Goal: Task Accomplishment & Management: Complete application form

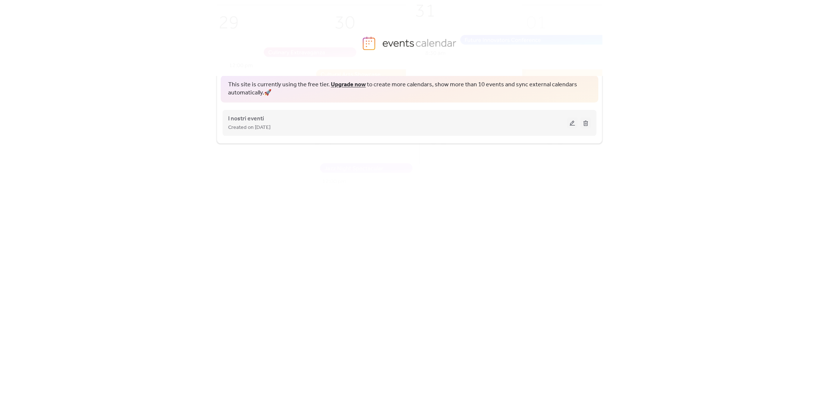
click at [303, 127] on div "Created on [DATE]" at bounding box center [397, 127] width 339 height 9
click at [570, 123] on button at bounding box center [572, 123] width 10 height 11
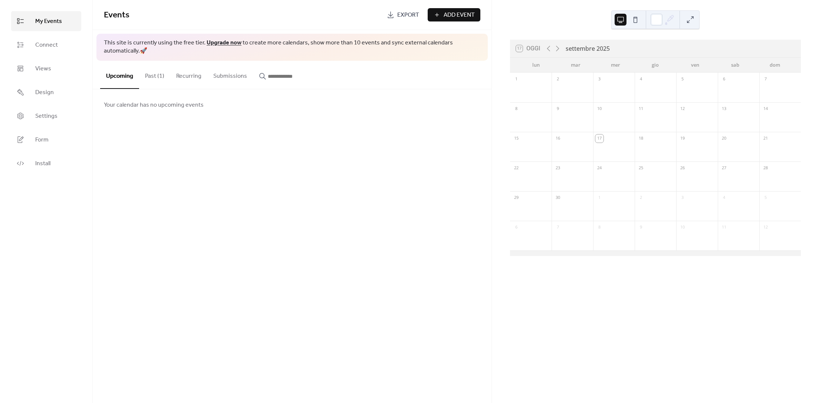
click at [52, 21] on span "My Events" at bounding box center [48, 21] width 27 height 9
click at [155, 77] on button "Past (1)" at bounding box center [154, 74] width 31 height 27
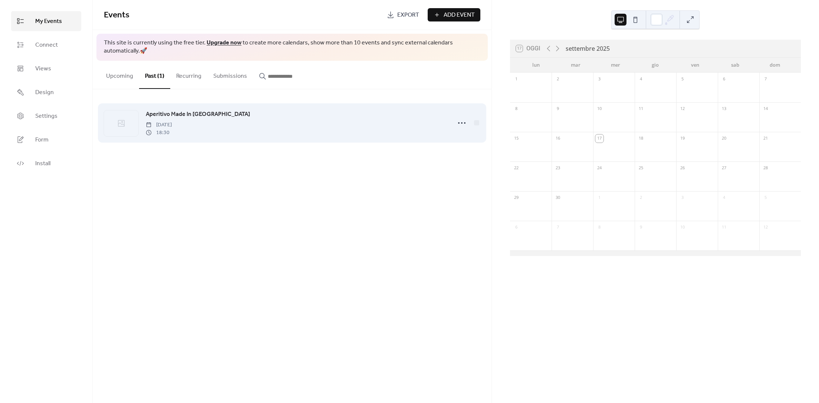
click at [118, 123] on icon at bounding box center [121, 123] width 9 height 9
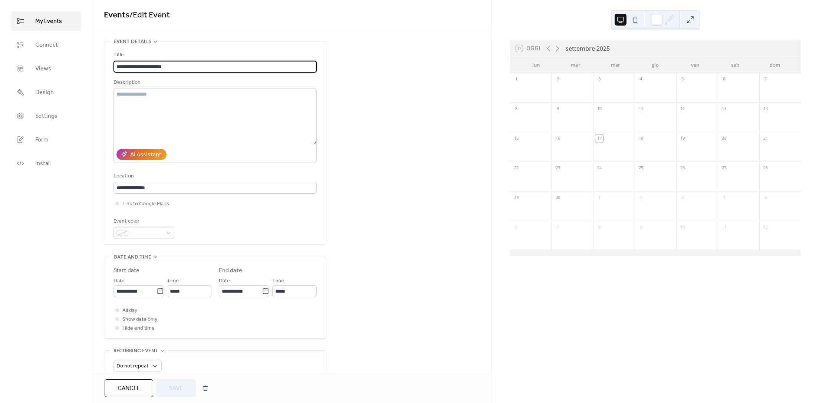
drag, startPoint x: 176, startPoint y: 66, endPoint x: 99, endPoint y: 66, distance: 76.8
click at [99, 66] on div "**********" at bounding box center [292, 280] width 399 height 478
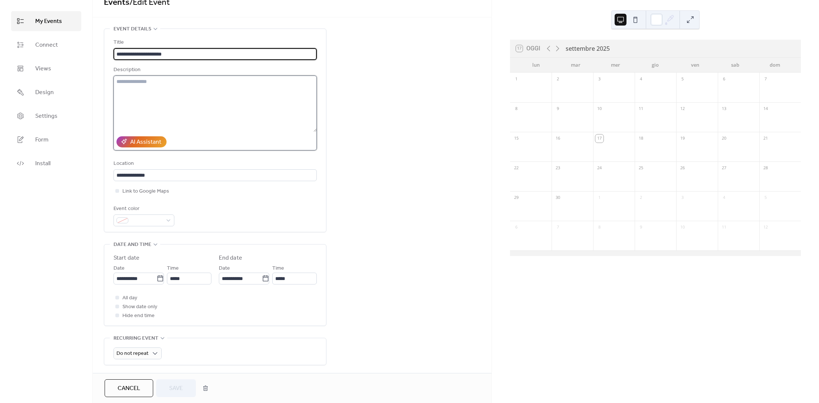
click at [160, 102] on textarea at bounding box center [214, 104] width 203 height 56
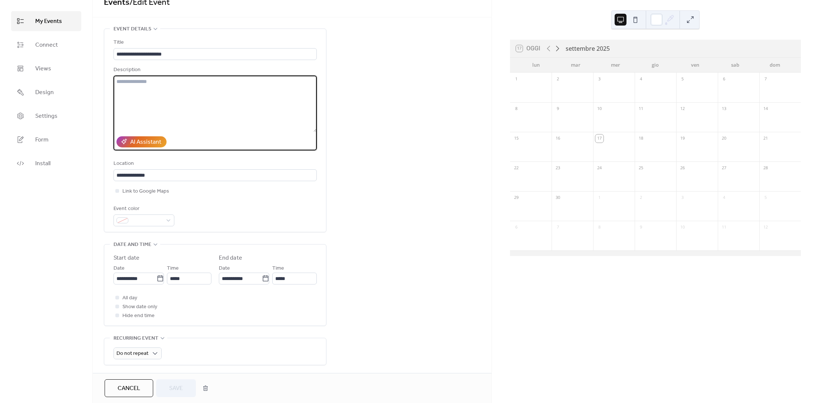
click at [559, 46] on icon at bounding box center [557, 48] width 9 height 9
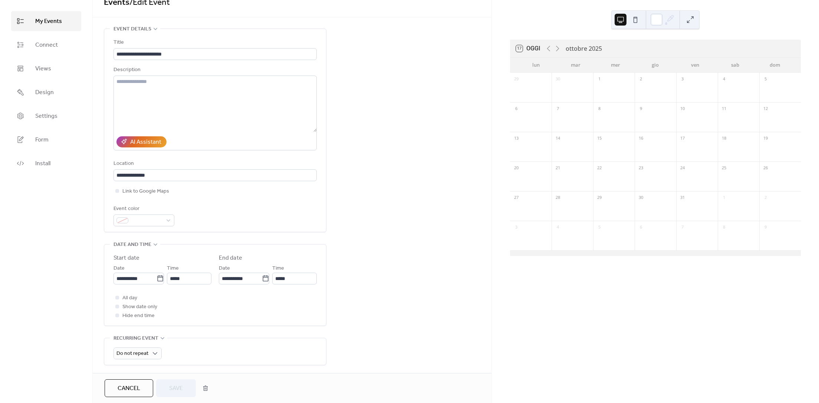
click at [695, 81] on div "3" at bounding box center [697, 79] width 42 height 12
click at [699, 77] on div "3" at bounding box center [697, 79] width 42 height 12
click at [153, 90] on textarea at bounding box center [214, 104] width 203 height 56
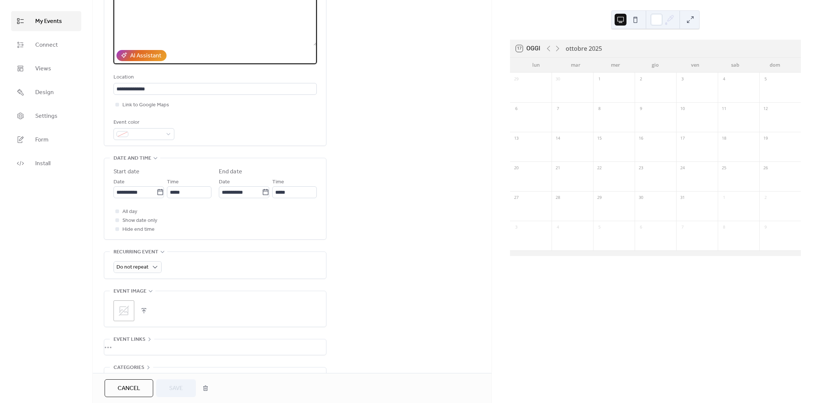
scroll to position [146, 0]
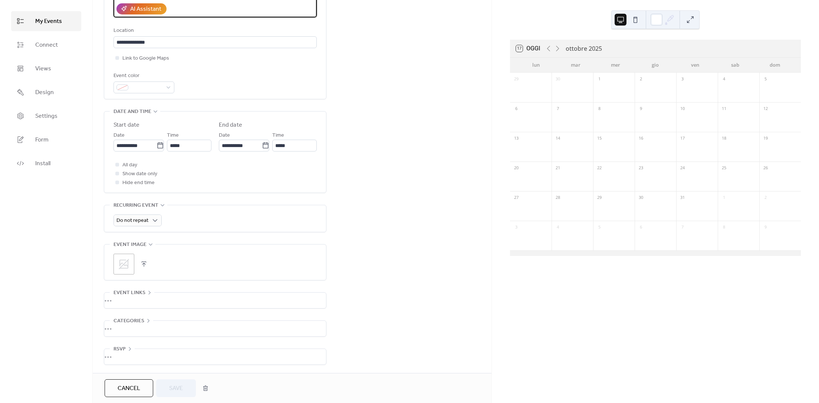
click at [133, 386] on span "Cancel" at bounding box center [129, 389] width 23 height 9
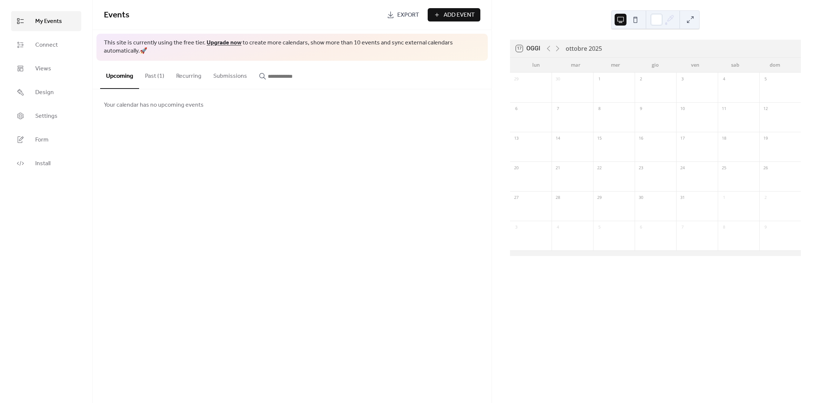
click at [156, 80] on button "Past (1)" at bounding box center [154, 74] width 31 height 27
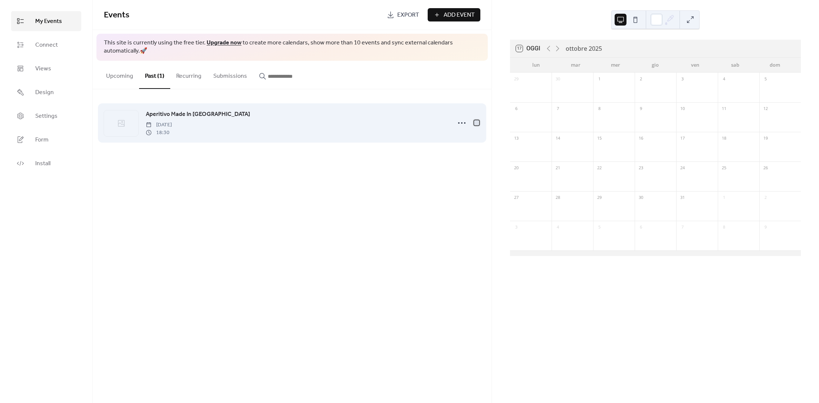
click at [479, 123] on div at bounding box center [476, 122] width 7 height 7
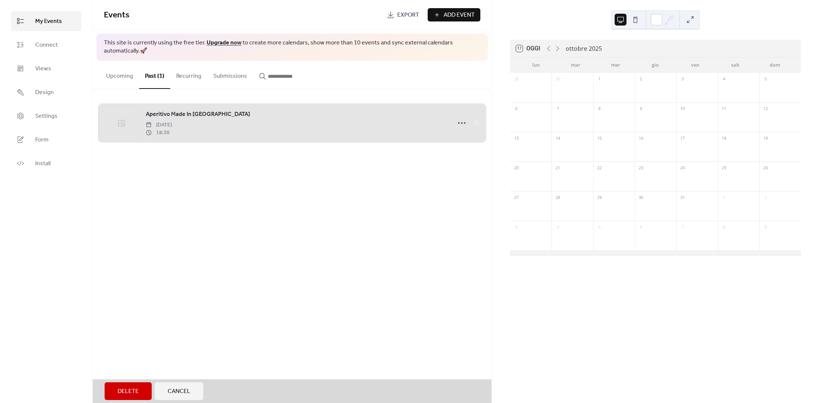
click at [112, 394] on button "Delete" at bounding box center [128, 392] width 47 height 18
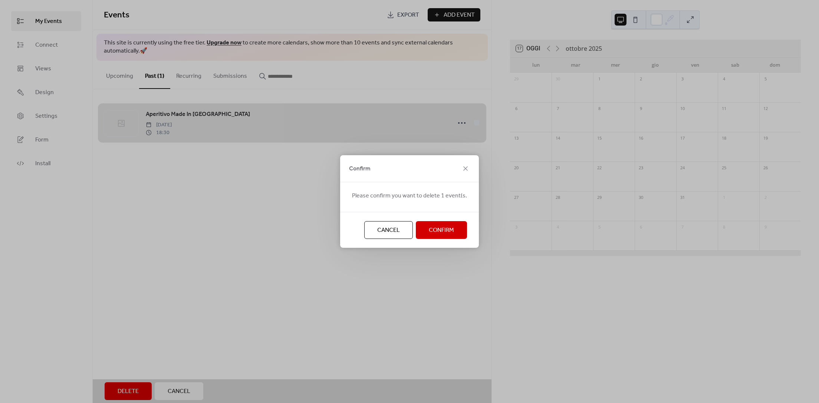
click at [426, 229] on button "Confirm" at bounding box center [441, 230] width 51 height 18
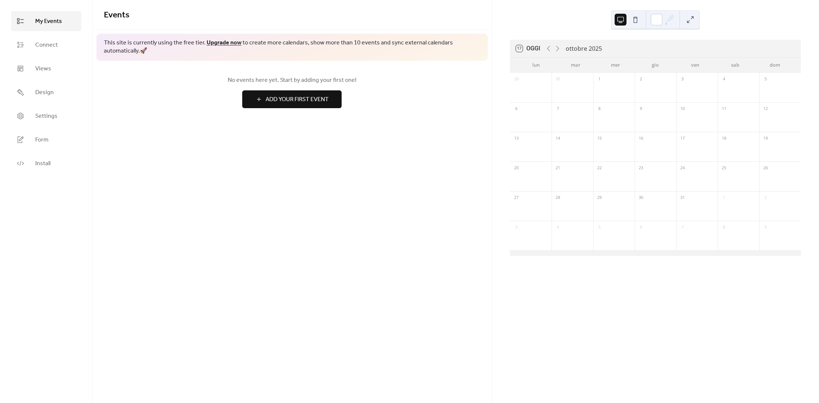
click at [266, 96] on span "Add Your First Event" at bounding box center [297, 99] width 63 height 9
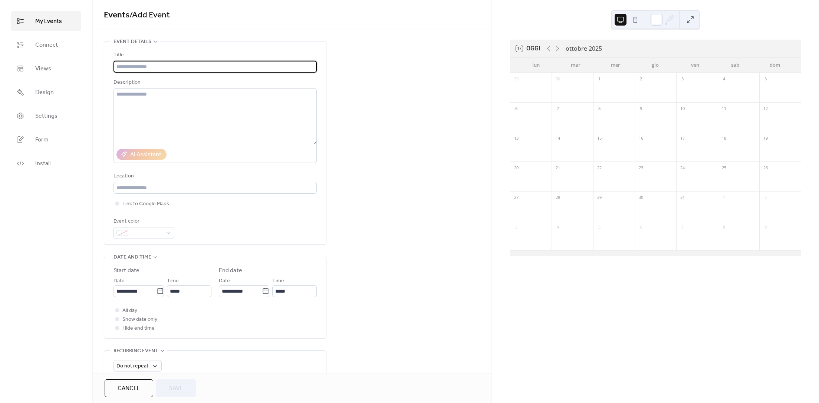
click at [130, 65] on input "text" at bounding box center [214, 67] width 203 height 12
click at [146, 68] on input "text" at bounding box center [214, 67] width 203 height 12
type input "**********"
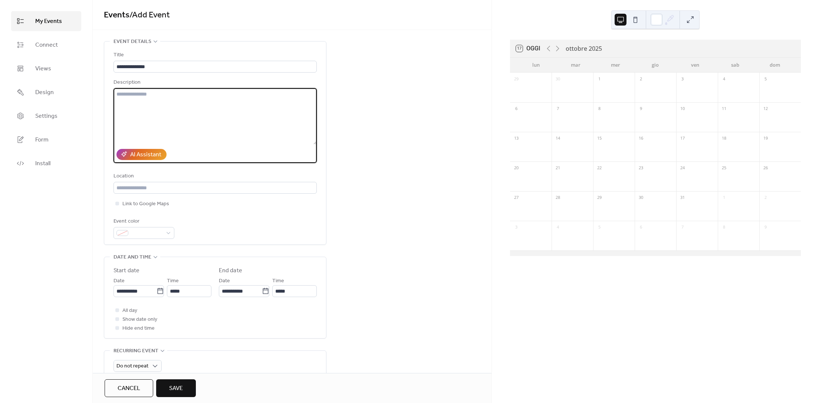
click at [143, 97] on textarea at bounding box center [214, 116] width 203 height 56
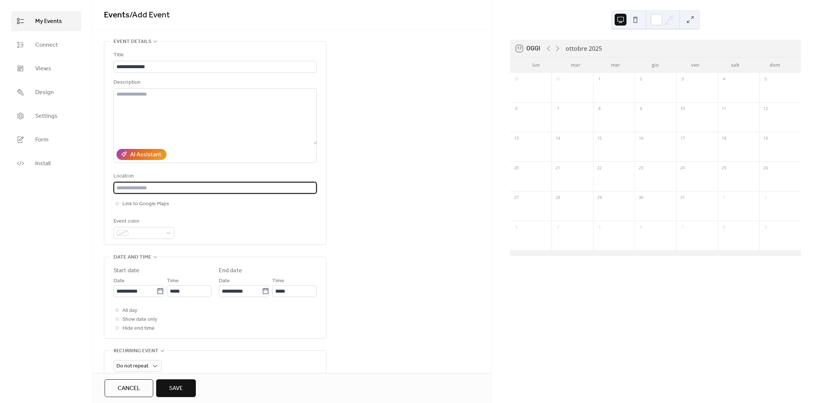
click at [162, 187] on input "text" at bounding box center [214, 188] width 203 height 12
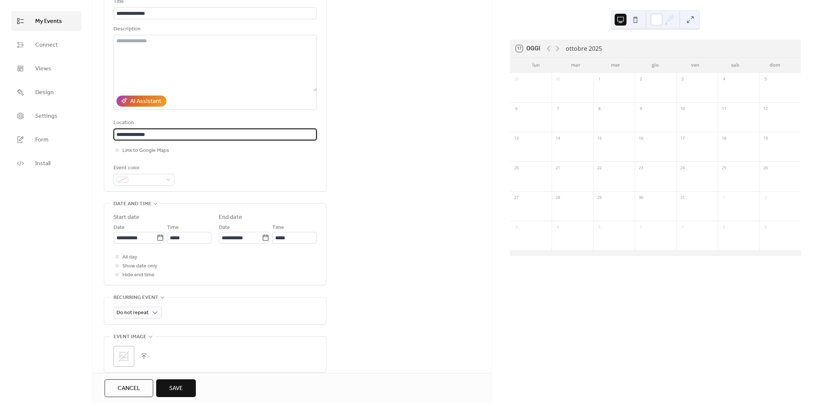
scroll to position [65, 0]
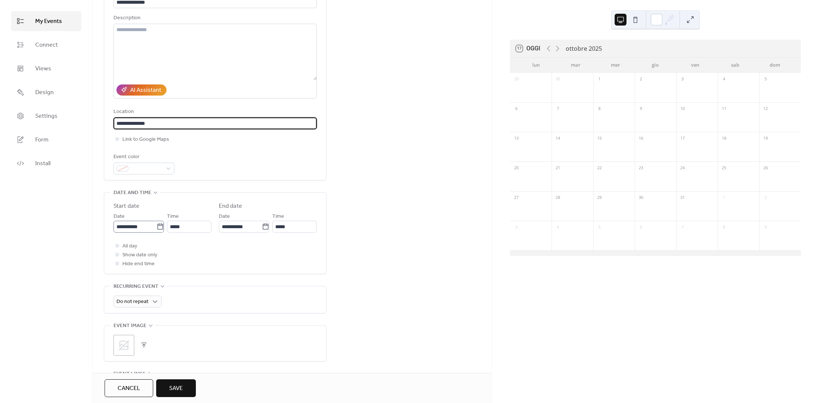
type input "**********"
click at [148, 227] on input "**********" at bounding box center [134, 227] width 43 height 12
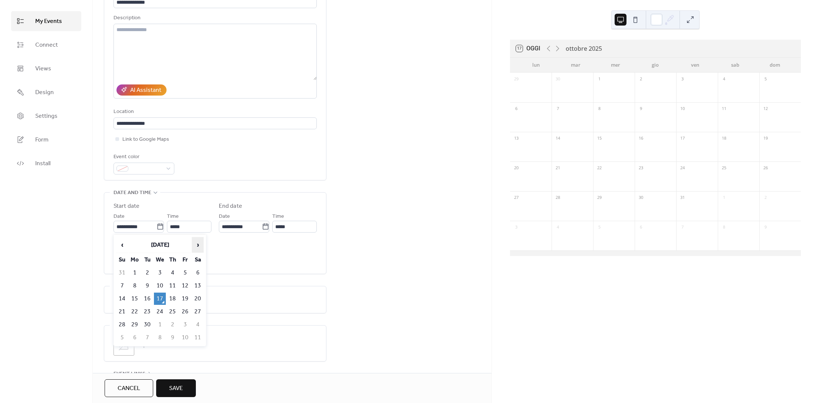
click at [201, 246] on span "›" at bounding box center [197, 245] width 11 height 15
click at [187, 273] on td "3" at bounding box center [185, 273] width 12 height 12
type input "**********"
click at [187, 229] on input "*****" at bounding box center [189, 227] width 44 height 12
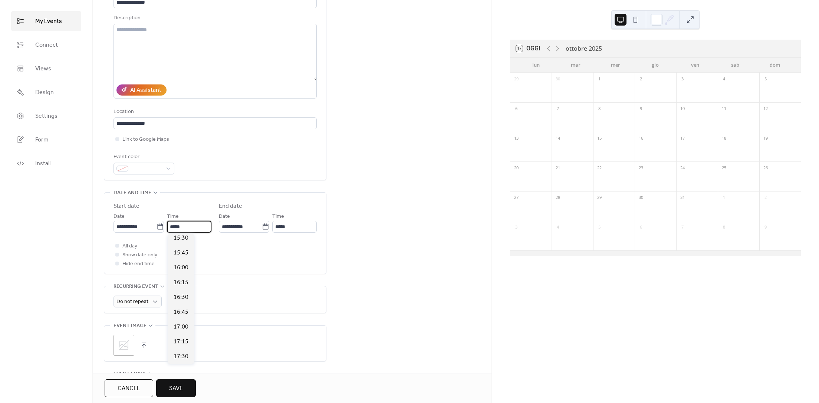
scroll to position [925, 0]
click at [180, 326] on span "17:00" at bounding box center [181, 326] width 15 height 9
type input "*****"
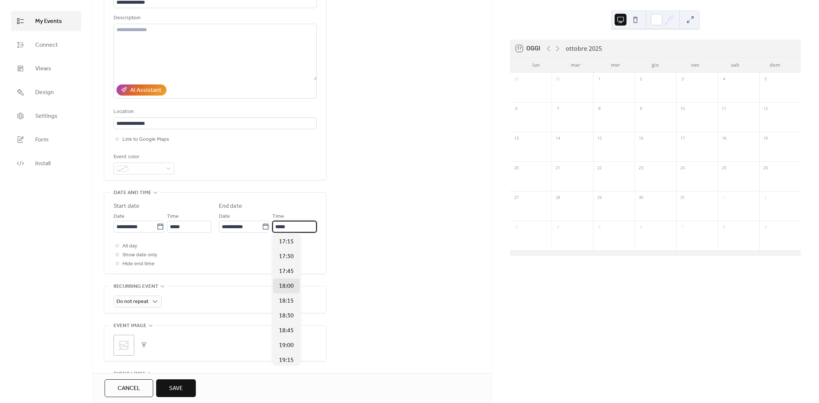
click at [290, 225] on input "*****" at bounding box center [294, 227] width 44 height 12
click at [284, 347] on span "19:00" at bounding box center [286, 346] width 15 height 9
type input "*****"
click at [223, 252] on div "All day Show date only Hide end time" at bounding box center [214, 255] width 203 height 27
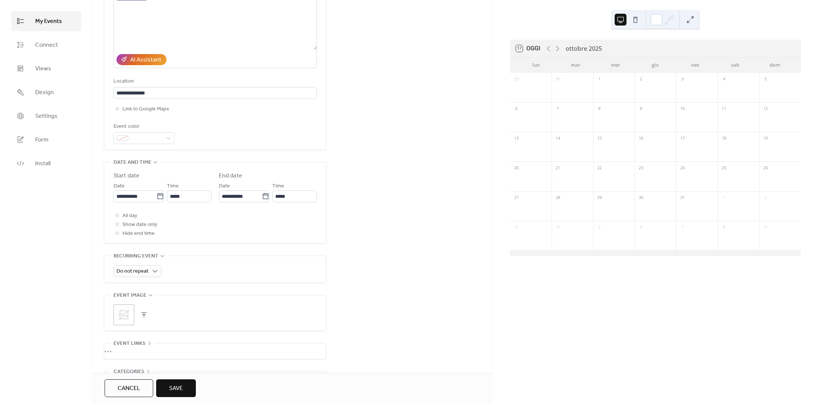
scroll to position [95, 0]
click at [148, 234] on span "Hide end time" at bounding box center [138, 233] width 32 height 9
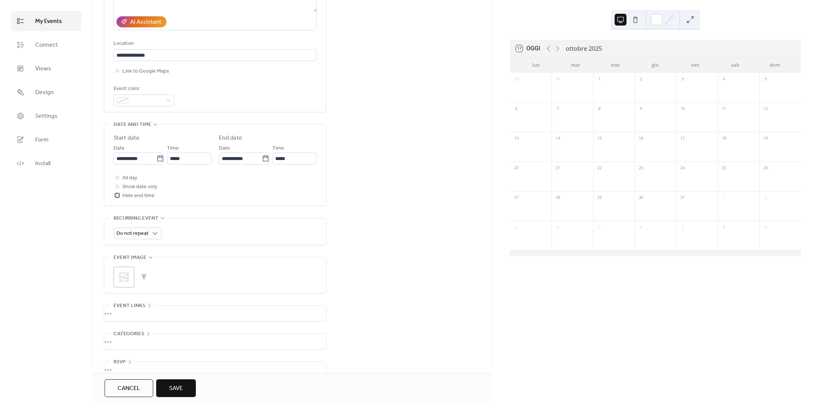
scroll to position [146, 0]
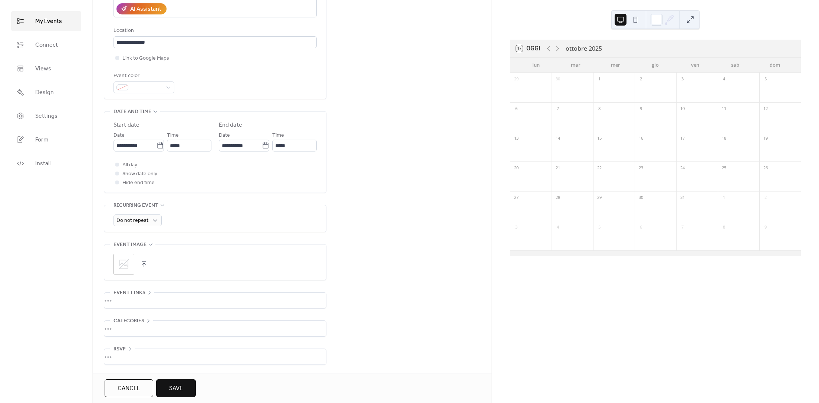
click at [127, 264] on icon at bounding box center [124, 264] width 12 height 12
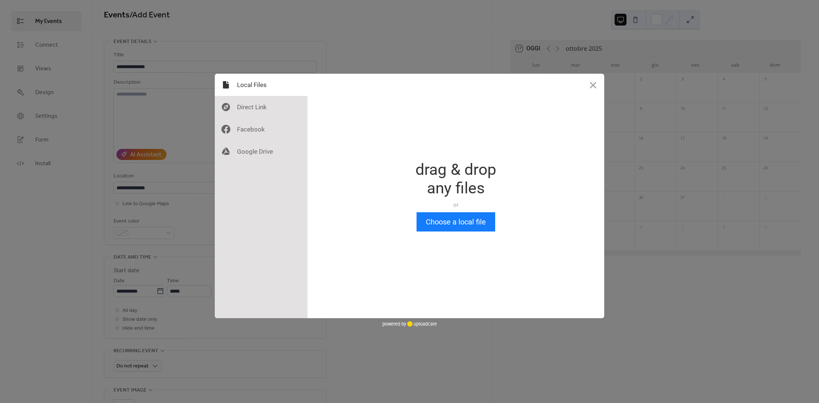
scroll to position [0, 0]
click at [444, 223] on button "Choose a local file" at bounding box center [455, 221] width 79 height 19
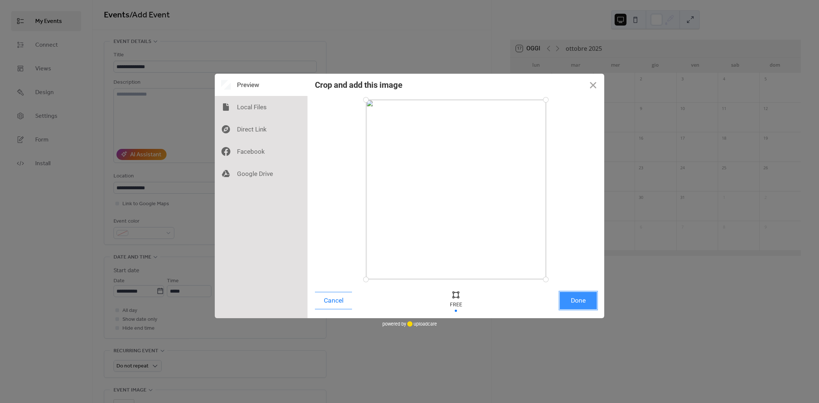
click at [584, 302] on button "Done" at bounding box center [578, 300] width 37 height 17
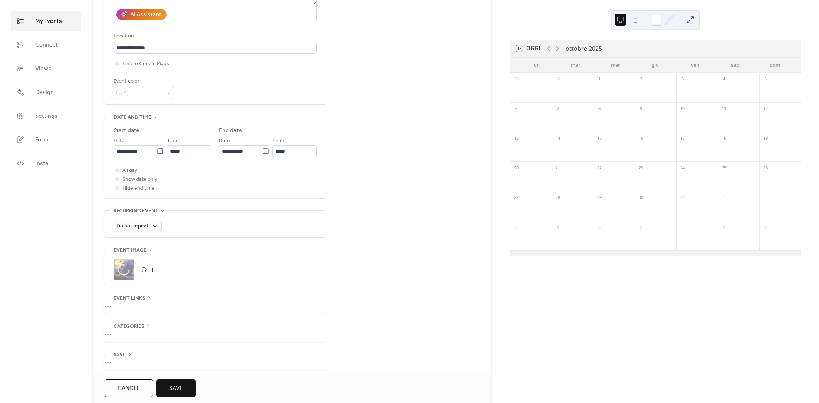
scroll to position [146, 0]
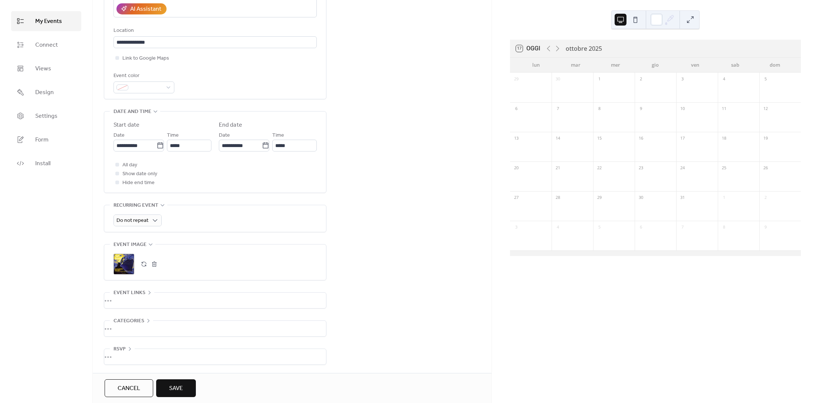
click at [167, 303] on div "•••" at bounding box center [215, 301] width 222 height 16
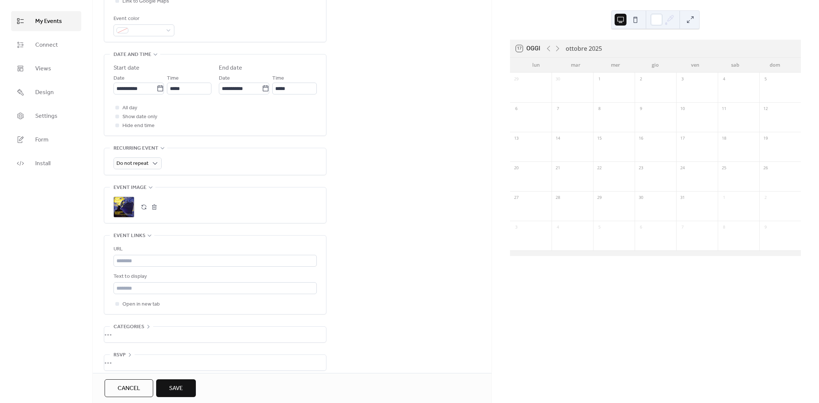
scroll to position [210, 0]
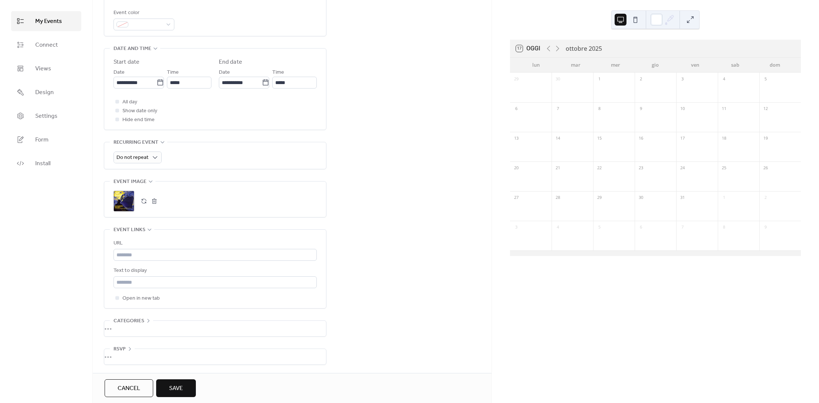
click at [170, 331] on div "•••" at bounding box center [215, 329] width 222 height 16
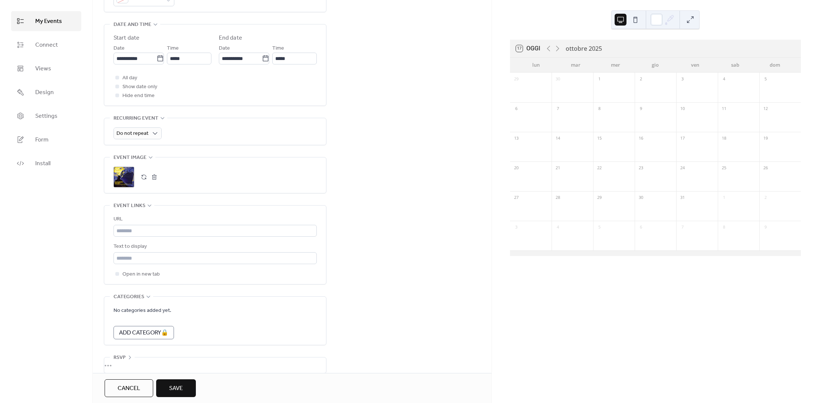
scroll to position [242, 0]
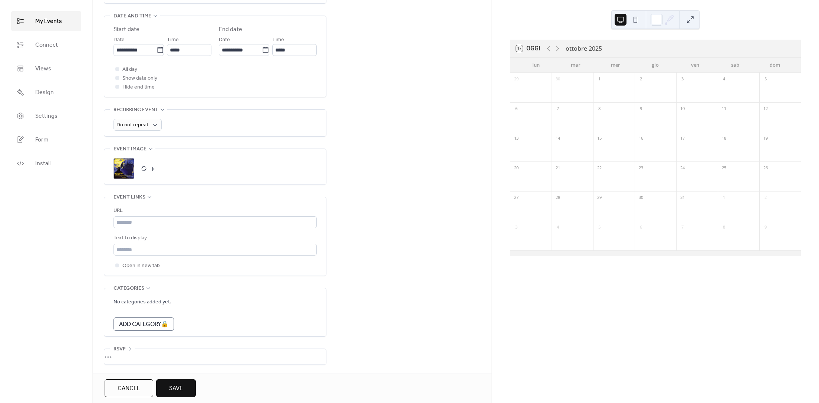
click at [159, 352] on div "•••" at bounding box center [215, 357] width 222 height 16
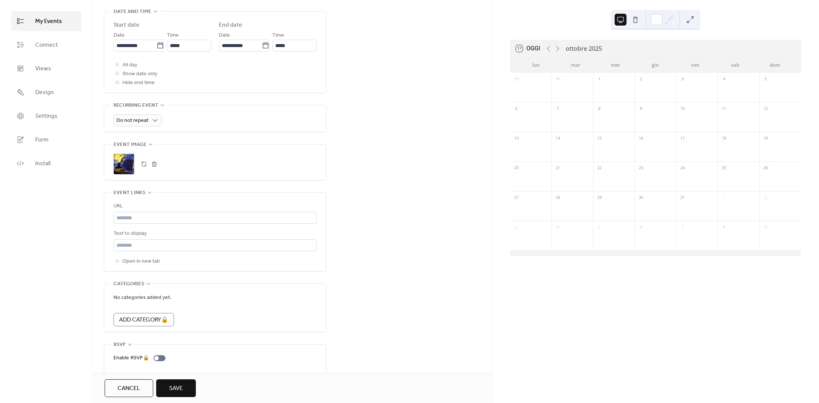
scroll to position [268, 0]
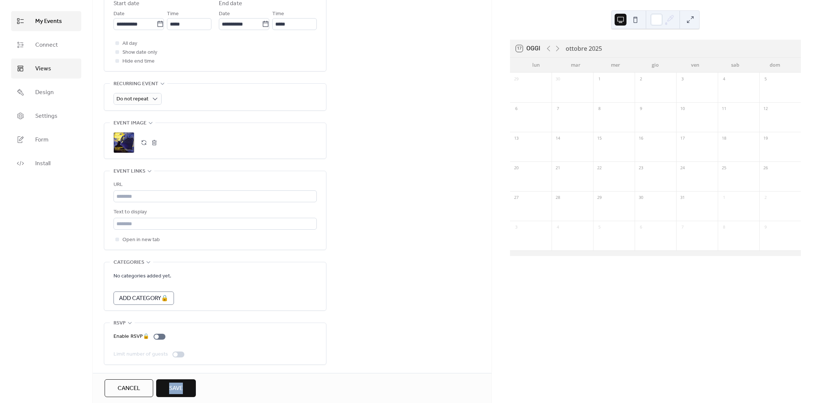
click at [52, 66] on link "Views" at bounding box center [46, 69] width 70 height 20
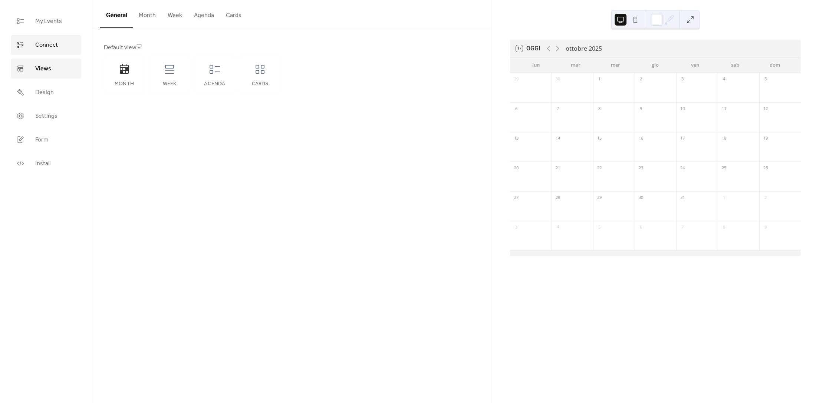
click at [51, 47] on span "Connect" at bounding box center [46, 45] width 23 height 9
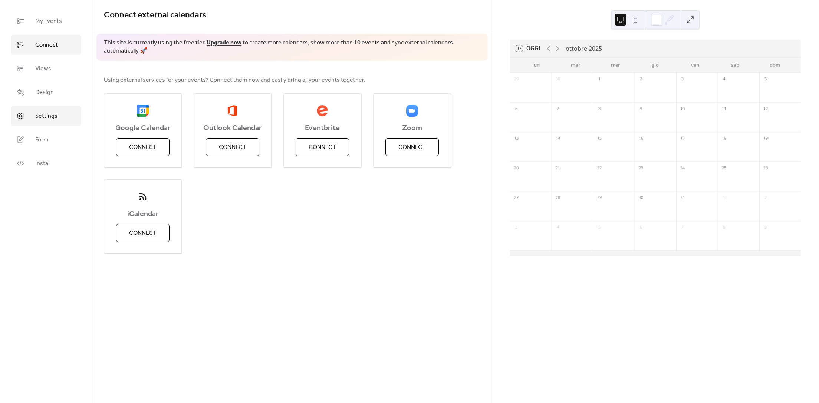
click at [48, 116] on span "Settings" at bounding box center [46, 116] width 22 height 9
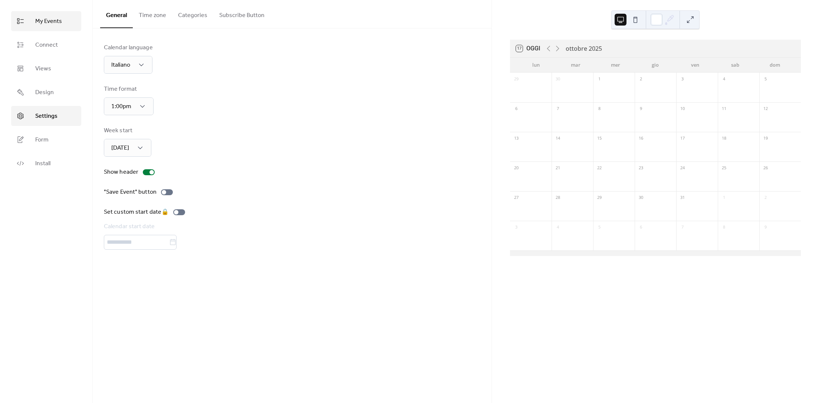
click at [44, 22] on span "My Events" at bounding box center [48, 21] width 27 height 9
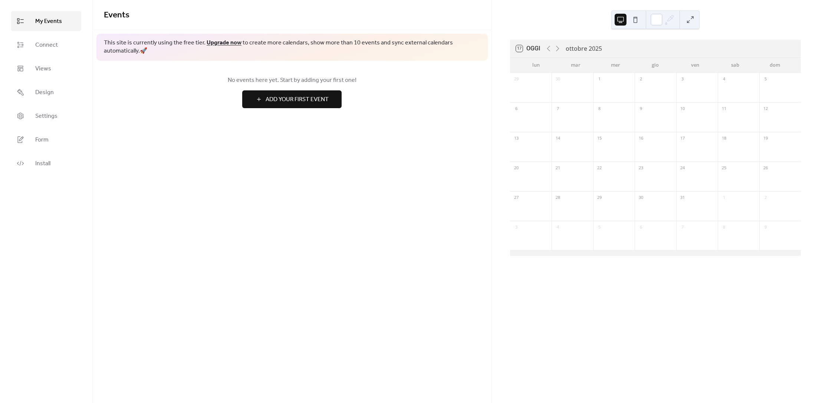
click at [52, 23] on span "My Events" at bounding box center [48, 21] width 27 height 9
click at [48, 24] on span "My Events" at bounding box center [48, 21] width 27 height 9
click at [636, 19] on button at bounding box center [635, 20] width 12 height 12
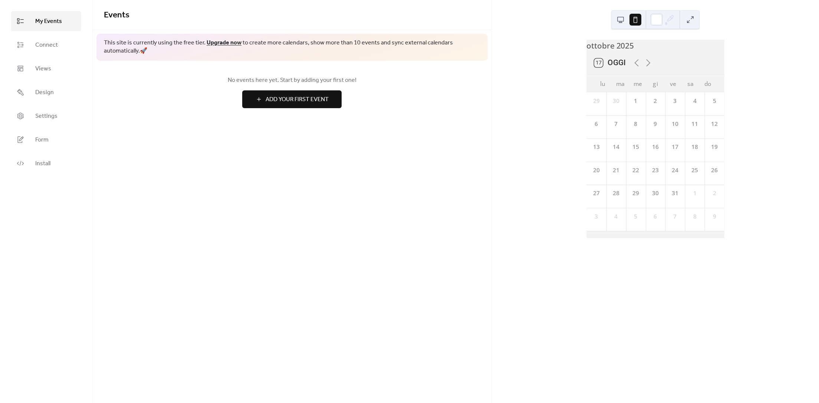
click at [622, 17] on button at bounding box center [620, 20] width 12 height 12
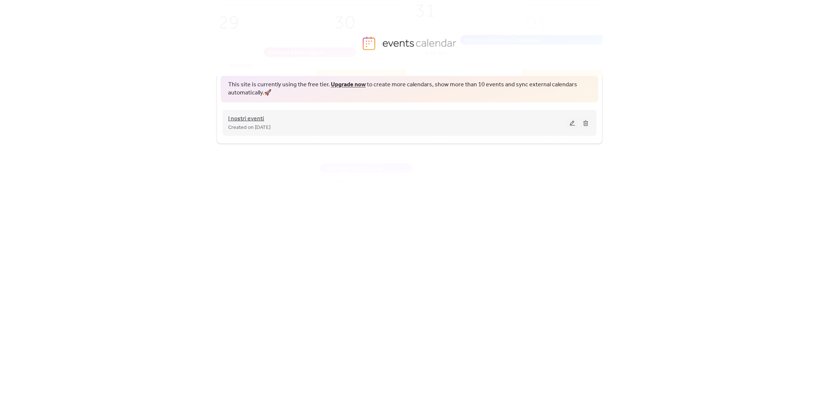
click at [261, 121] on span "I nostri eventi" at bounding box center [246, 119] width 36 height 9
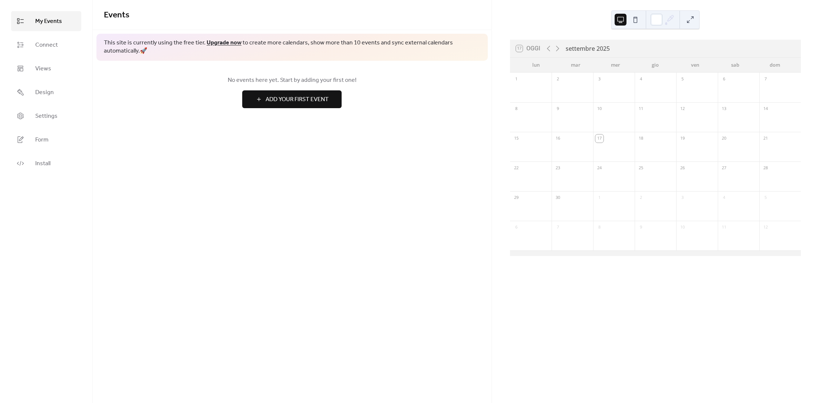
click at [304, 101] on span "Add Your First Event" at bounding box center [297, 99] width 63 height 9
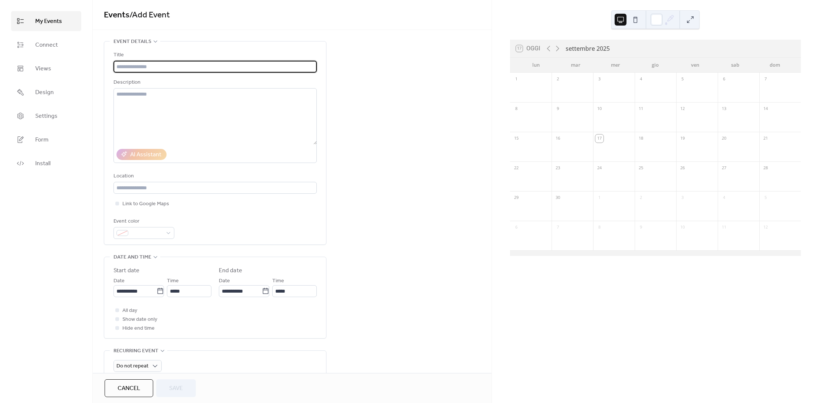
click at [177, 65] on input "text" at bounding box center [214, 67] width 203 height 12
type input "**********"
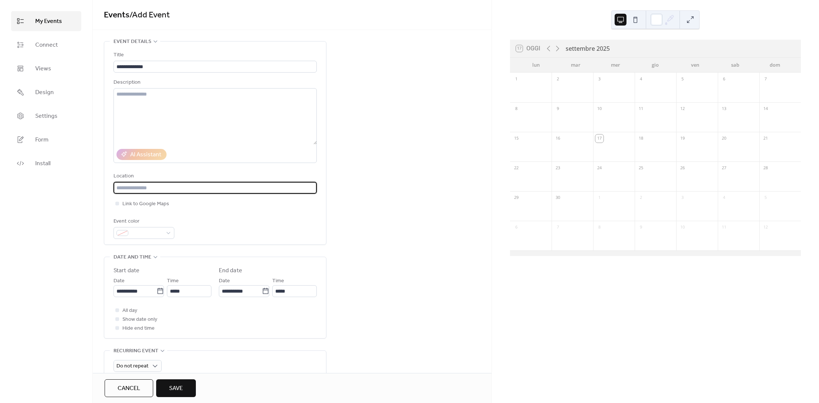
click at [156, 186] on input "text" at bounding box center [214, 188] width 203 height 12
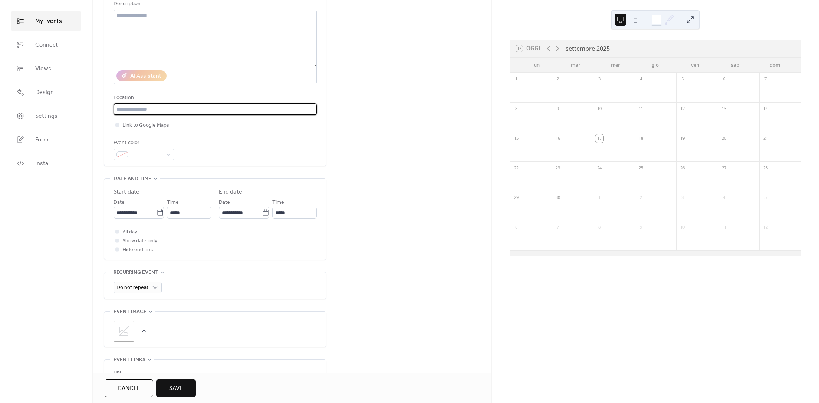
scroll to position [123, 0]
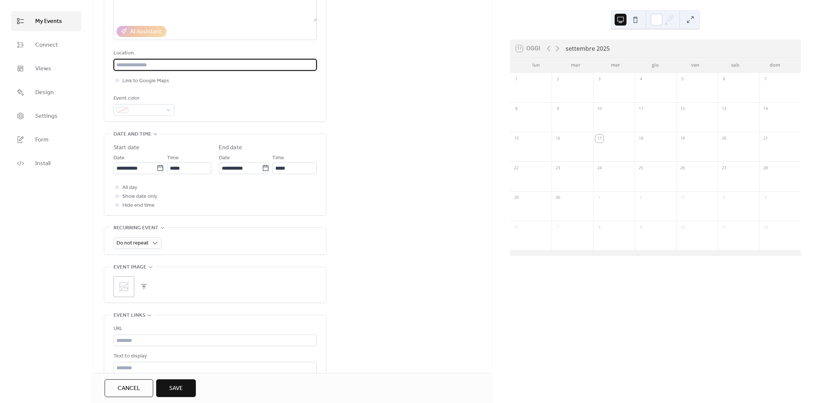
click at [127, 286] on icon at bounding box center [124, 287] width 12 height 12
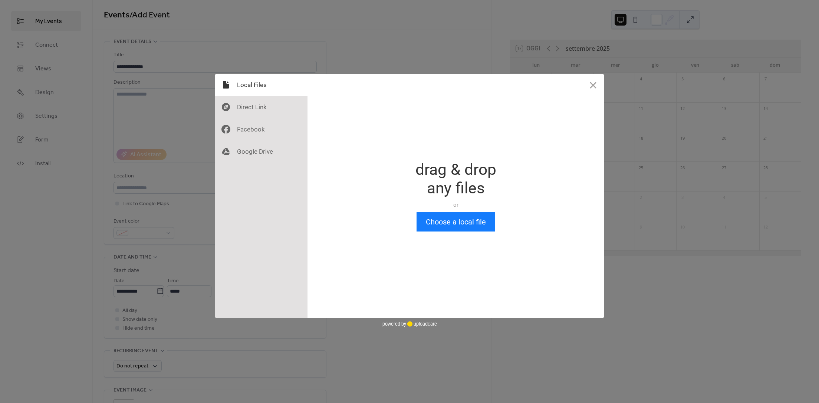
scroll to position [0, 0]
click at [464, 224] on button "Choose a local file" at bounding box center [455, 221] width 79 height 19
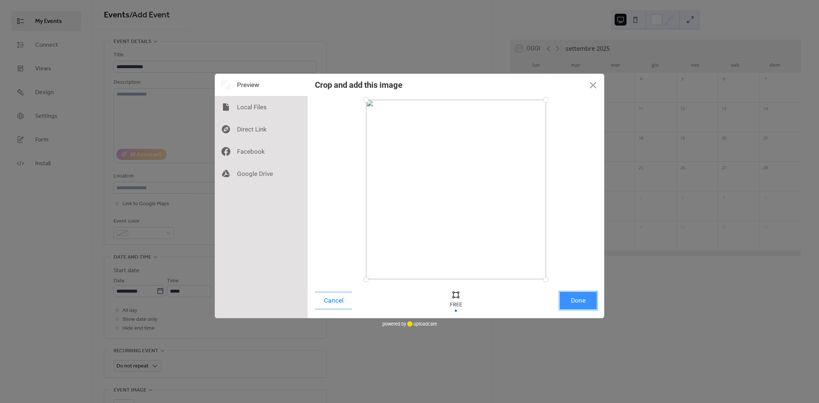
click at [580, 301] on button "Done" at bounding box center [578, 300] width 37 height 17
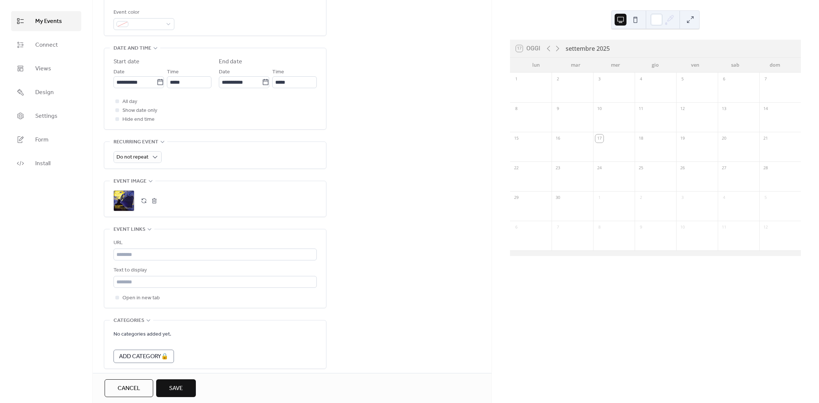
scroll to position [225, 0]
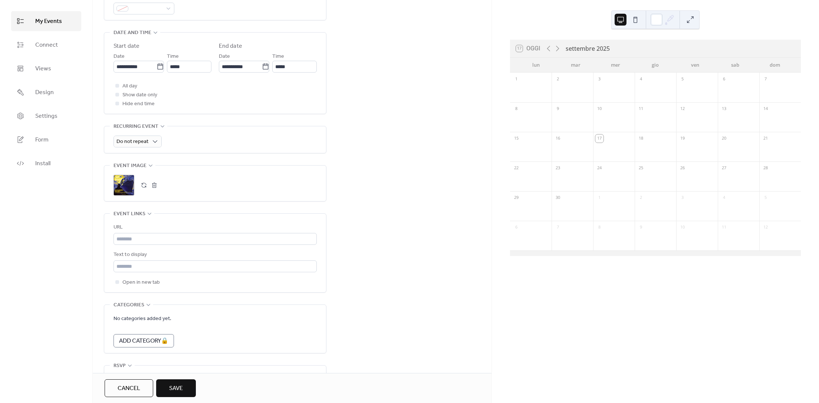
click at [180, 392] on span "Save" at bounding box center [176, 389] width 14 height 9
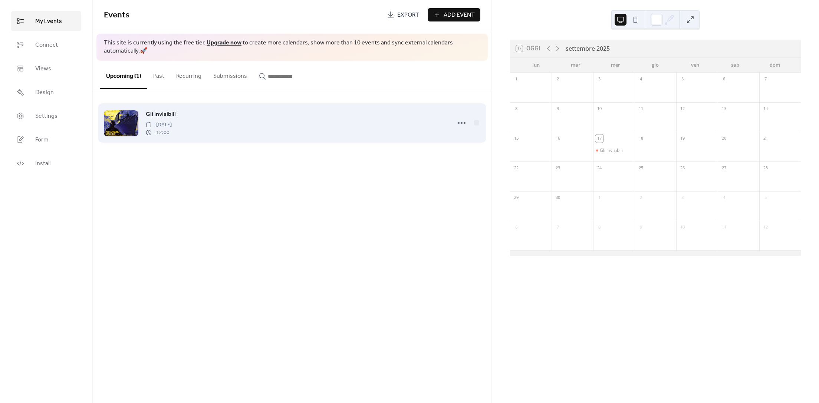
click at [394, 119] on div "Gli invisibili [DATE] 12:00" at bounding box center [296, 123] width 301 height 27
click at [119, 125] on div at bounding box center [121, 124] width 34 height 26
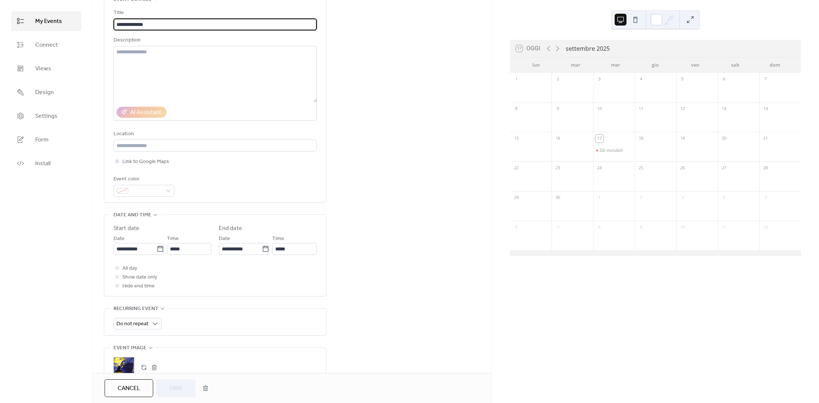
scroll to position [78, 0]
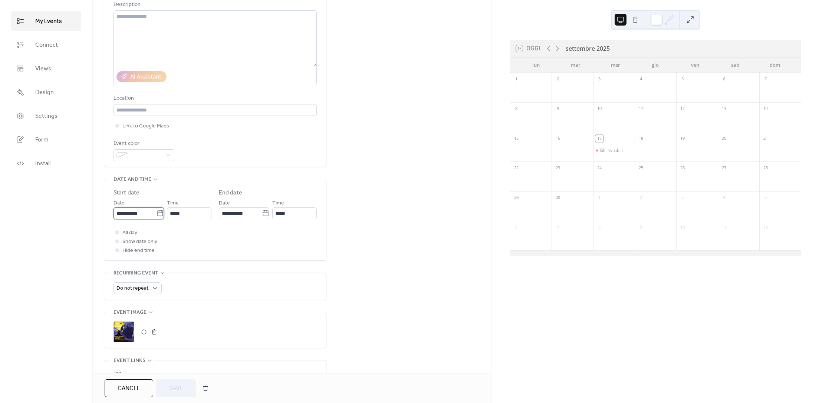
click at [139, 215] on input "**********" at bounding box center [134, 214] width 43 height 12
click at [194, 235] on span "›" at bounding box center [197, 231] width 11 height 15
click at [182, 261] on td "3" at bounding box center [185, 260] width 12 height 12
type input "**********"
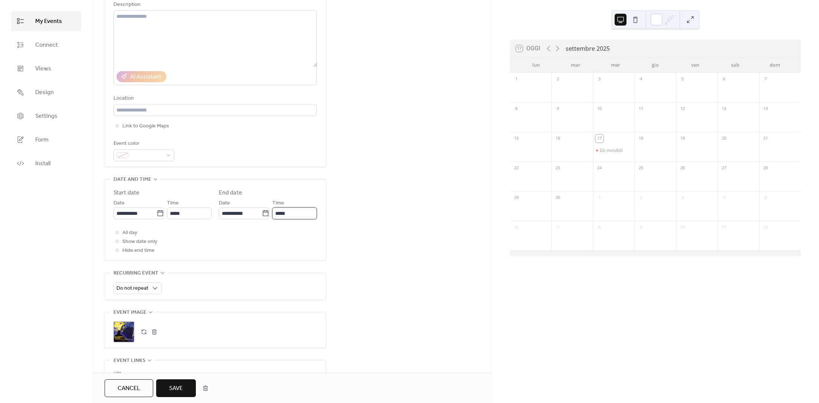
click at [290, 214] on input "*****" at bounding box center [294, 214] width 44 height 12
click at [286, 299] on span "17:00" at bounding box center [286, 299] width 15 height 9
type input "*****"
click at [254, 240] on div "All day Show date only Hide end time" at bounding box center [214, 241] width 203 height 27
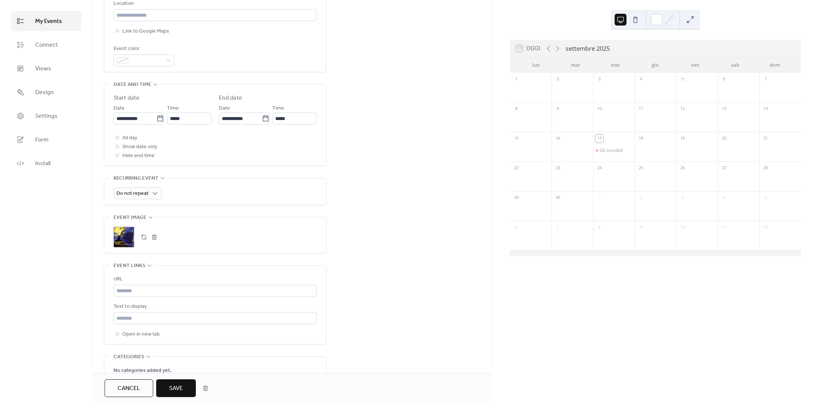
scroll to position [178, 0]
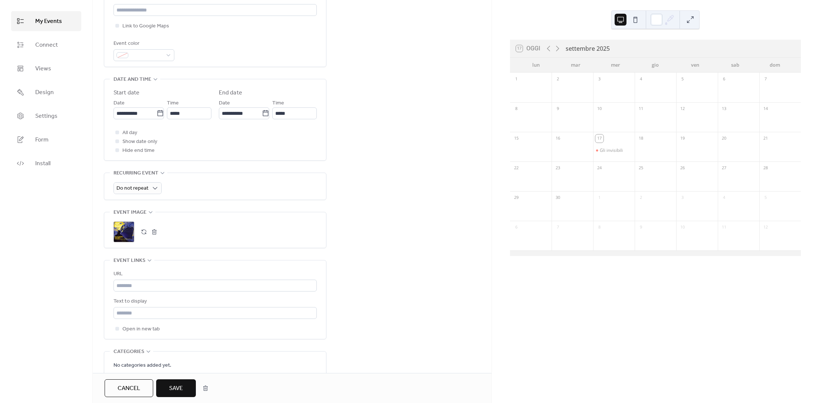
click at [181, 393] on span "Save" at bounding box center [176, 389] width 14 height 9
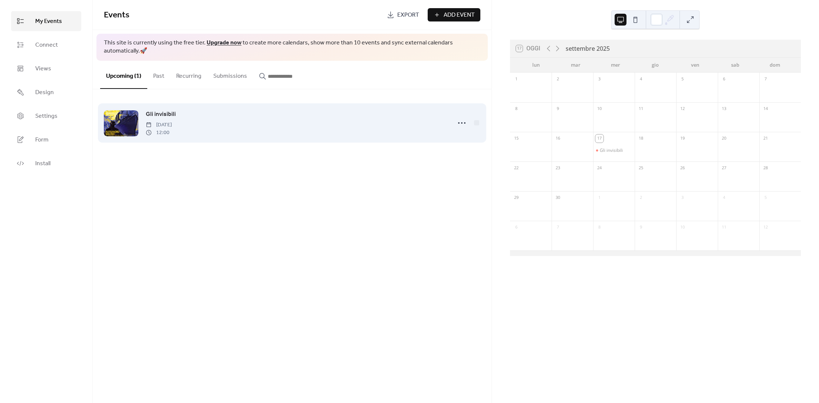
click at [117, 121] on div at bounding box center [121, 124] width 34 height 26
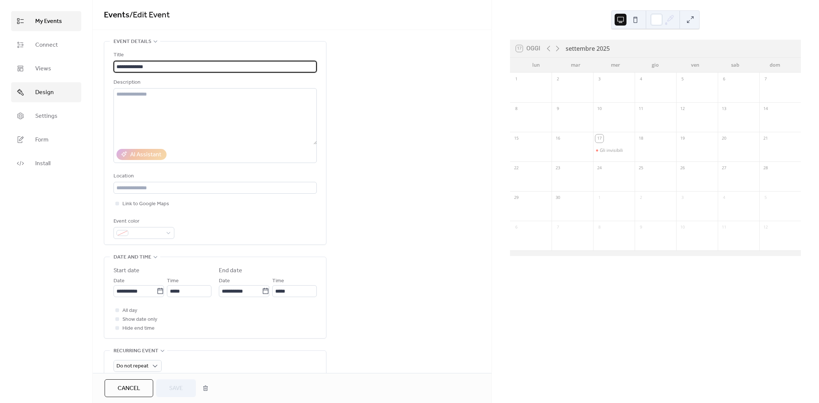
click at [44, 93] on span "Design" at bounding box center [44, 92] width 19 height 9
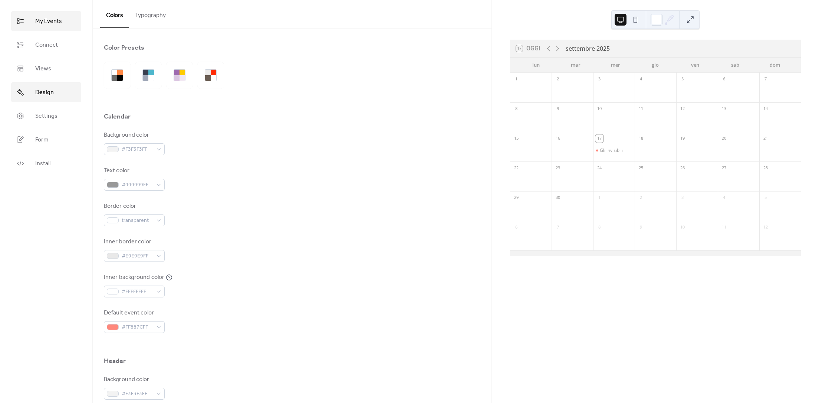
click at [50, 23] on span "My Events" at bounding box center [48, 21] width 27 height 9
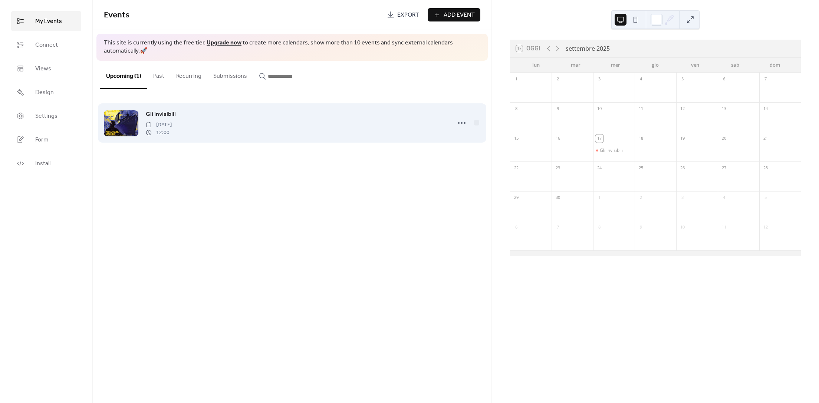
click at [192, 116] on div "Gli invisibili [DATE] 12:00" at bounding box center [296, 123] width 301 height 27
click at [140, 124] on div "Gli invisibili [DATE] 12:00" at bounding box center [292, 122] width 376 height 45
click at [210, 125] on div "Gli invisibili [DATE] 12:00" at bounding box center [296, 123] width 301 height 27
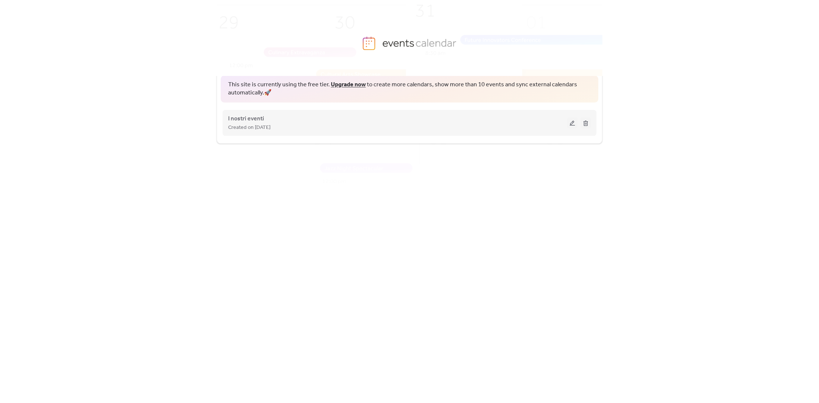
click at [289, 119] on div "I nostri eventi Created on [DATE]" at bounding box center [397, 123] width 339 height 18
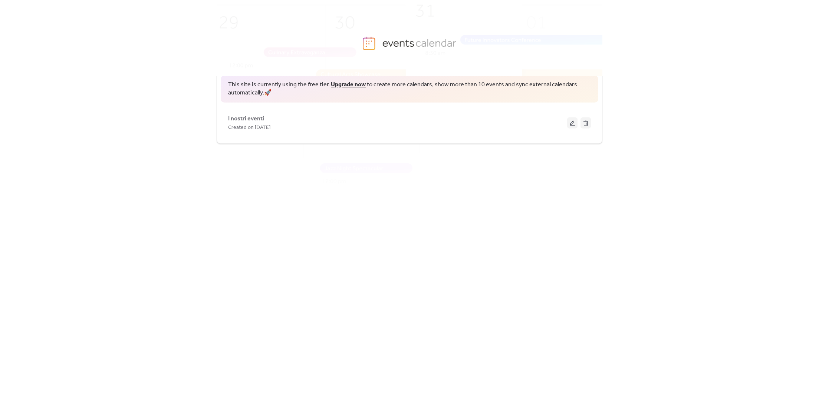
click at [340, 103] on div "This site is currently using the free tier. Upgrade now to create more calendar…" at bounding box center [410, 108] width 386 height 72
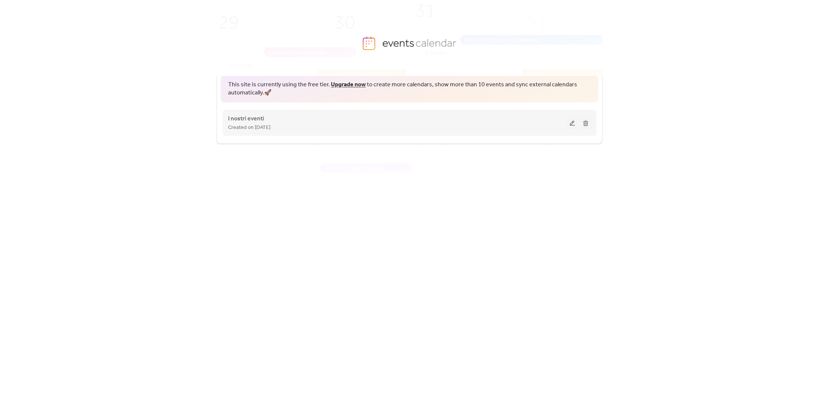
click at [573, 122] on button at bounding box center [572, 123] width 10 height 11
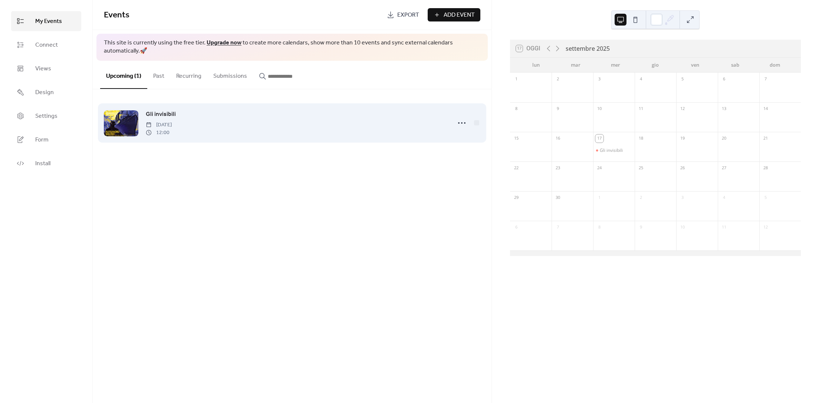
click at [332, 131] on div "Gli invisibili [DATE] 12:00" at bounding box center [296, 123] width 301 height 27
click at [113, 125] on div at bounding box center [121, 124] width 34 height 26
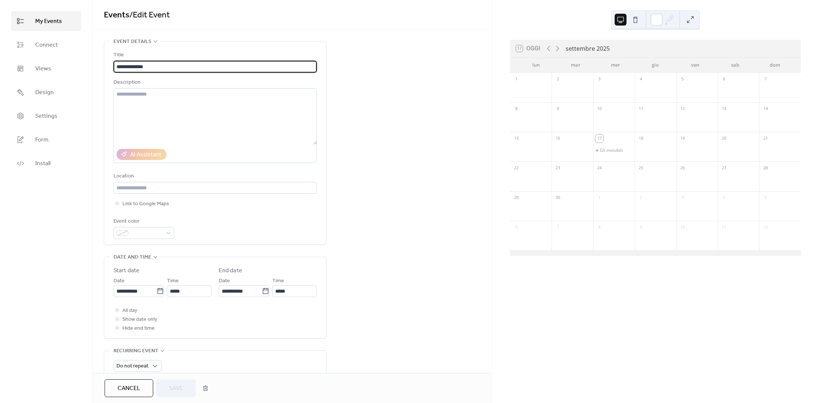
click at [632, 18] on button at bounding box center [635, 20] width 12 height 12
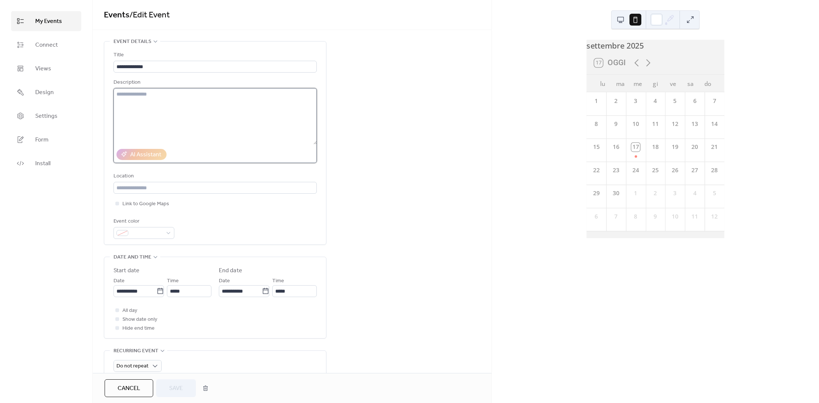
click at [155, 128] on textarea at bounding box center [214, 116] width 203 height 56
click at [664, 18] on icon at bounding box center [669, 19] width 11 height 11
click at [623, 19] on button at bounding box center [620, 20] width 12 height 12
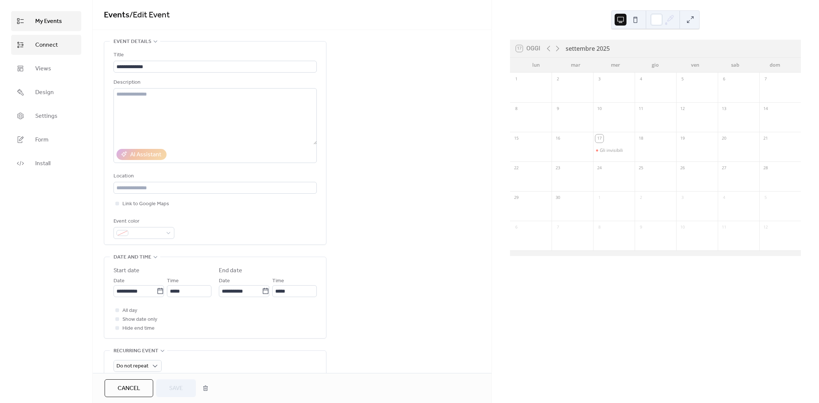
click at [37, 47] on span "Connect" at bounding box center [46, 45] width 23 height 9
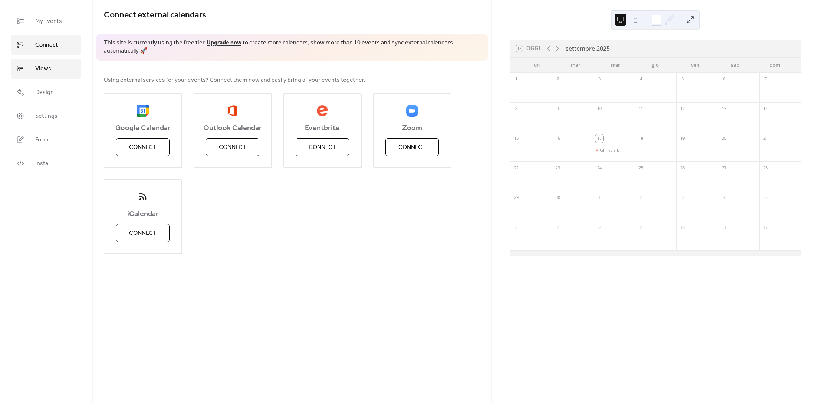
click at [40, 73] on span "Views" at bounding box center [43, 69] width 16 height 9
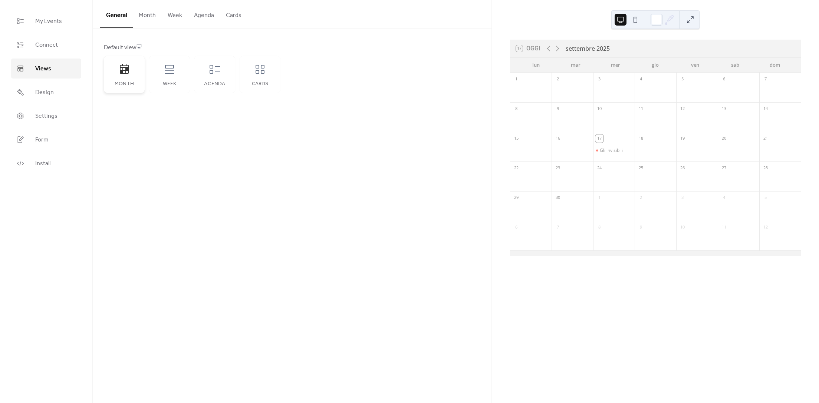
click at [133, 77] on div "Month" at bounding box center [124, 74] width 41 height 37
click at [51, 92] on span "Design" at bounding box center [44, 92] width 19 height 9
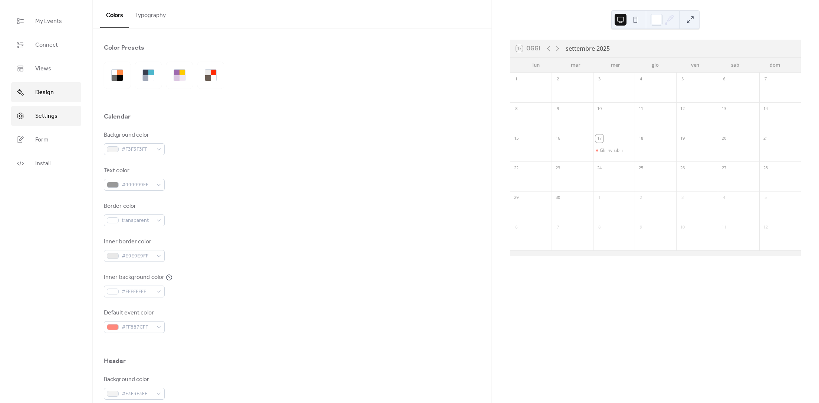
click at [47, 115] on span "Settings" at bounding box center [46, 116] width 22 height 9
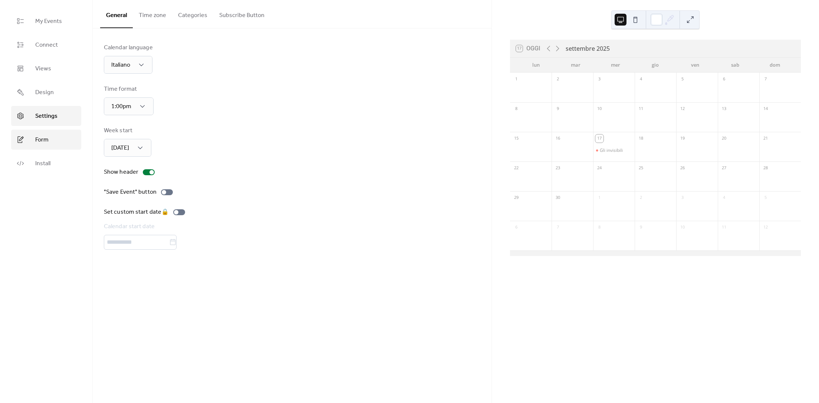
click at [55, 138] on link "Form" at bounding box center [46, 140] width 70 height 20
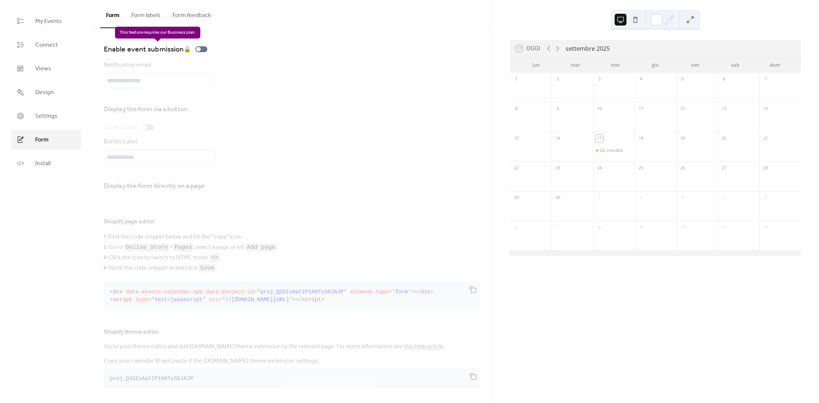
click at [195, 49] on div "Enable event submission 🔒" at bounding box center [157, 49] width 106 height 12
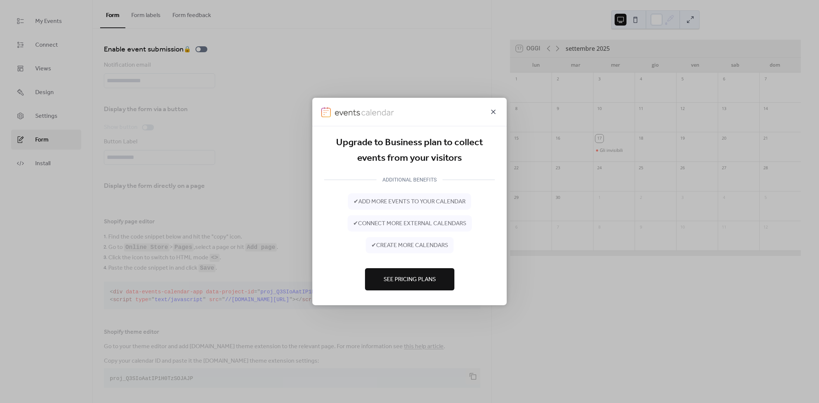
click at [491, 111] on icon at bounding box center [493, 112] width 9 height 9
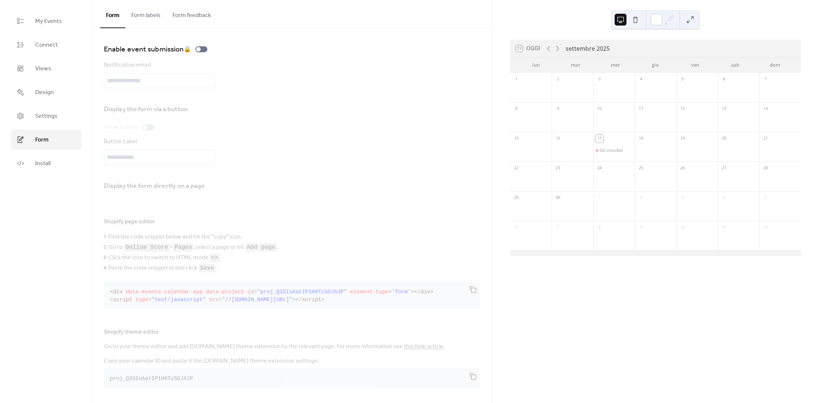
click at [608, 143] on div "17" at bounding box center [614, 138] width 42 height 12
click at [607, 151] on div "Gli invisibili" at bounding box center [611, 151] width 23 height 6
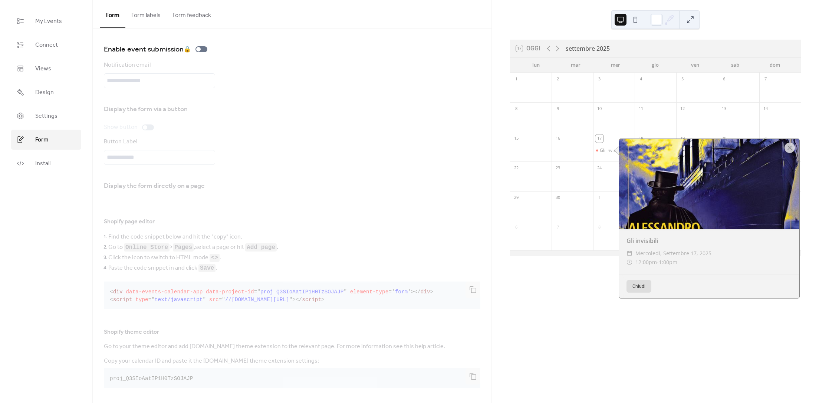
click at [642, 289] on button "Chiudi" at bounding box center [638, 286] width 25 height 13
